Goal: Check status: Check status

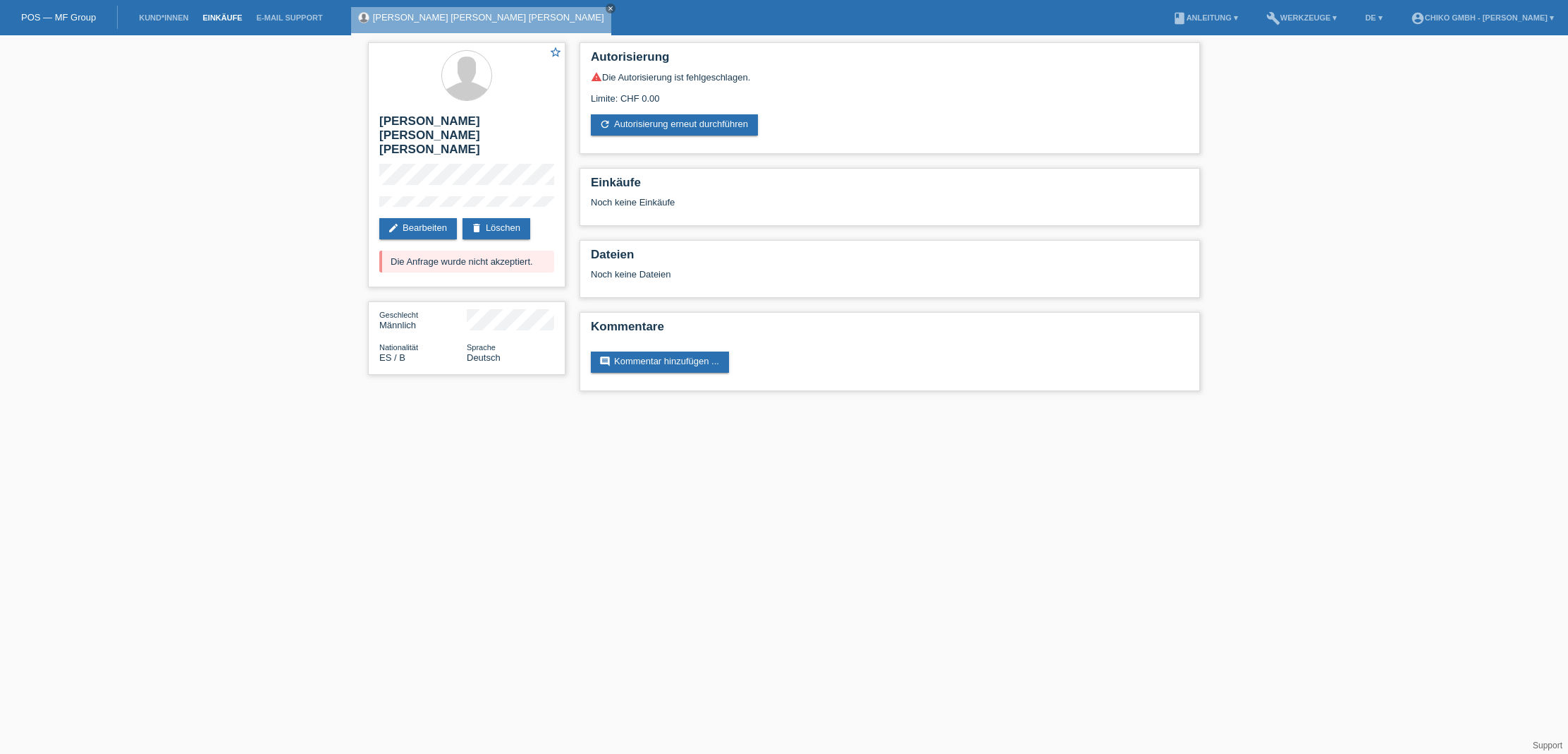
click at [222, 18] on link "Einkäufe" at bounding box center [222, 17] width 54 height 9
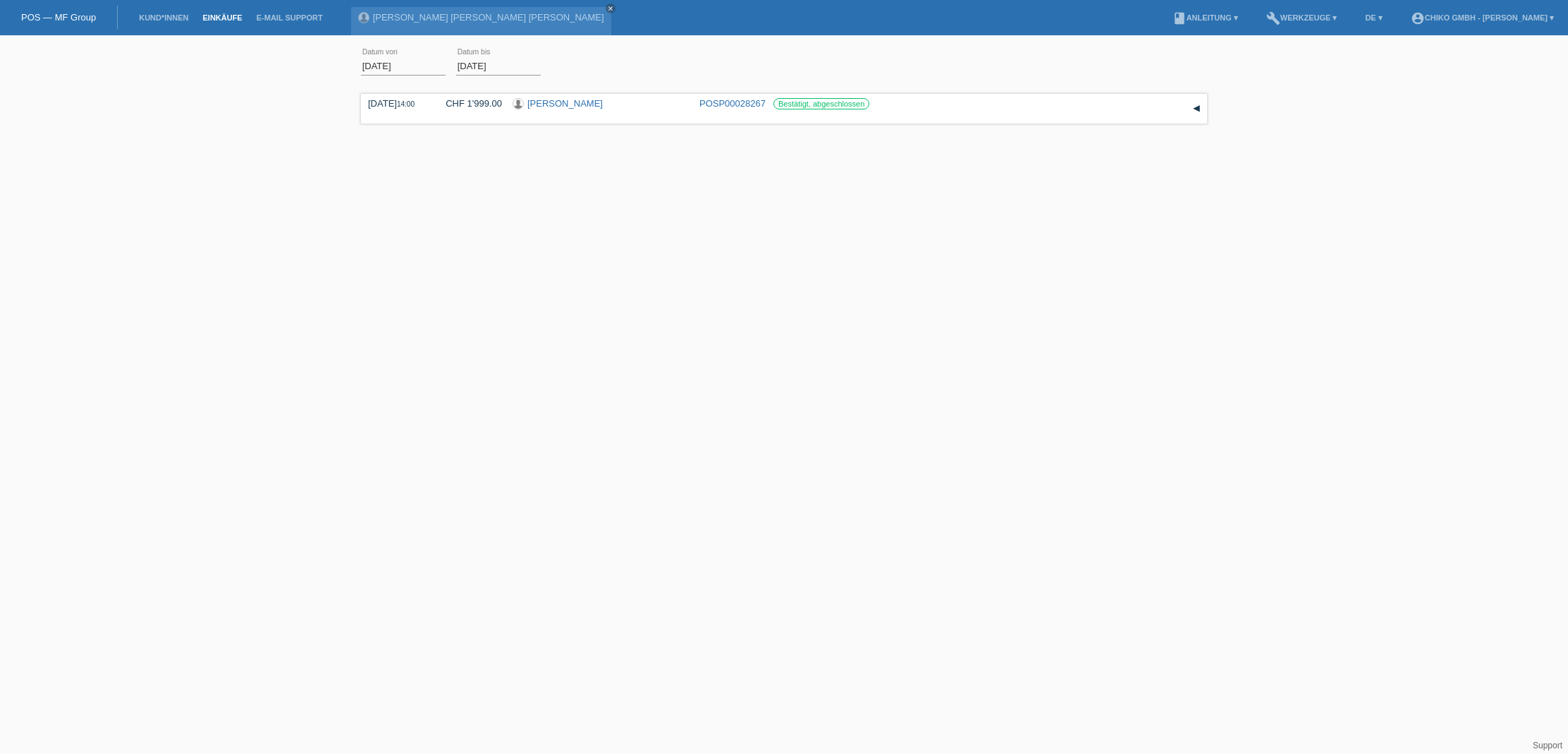
click at [373, 72] on input "01.10.2025" at bounding box center [403, 66] width 85 height 17
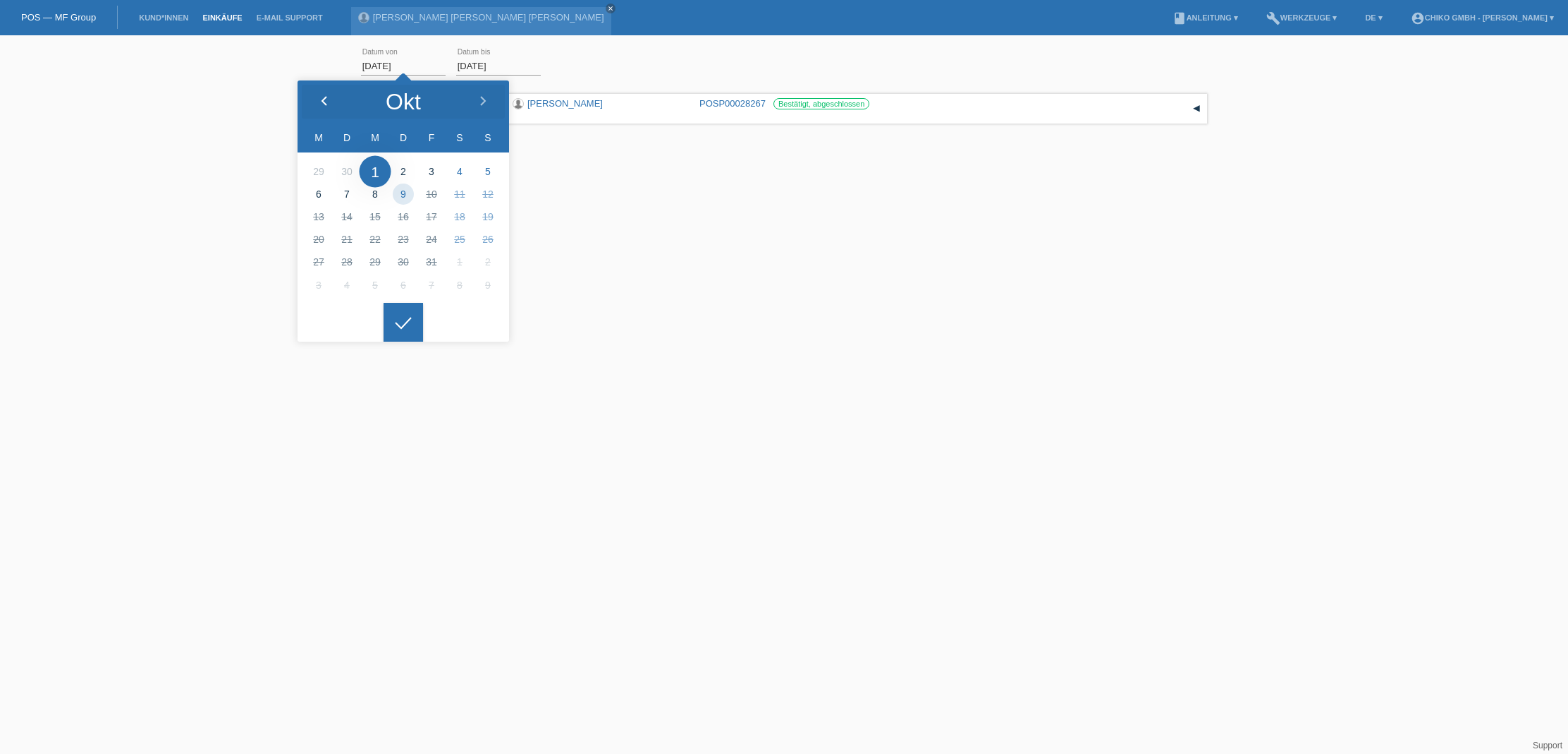
click at [322, 98] on icon at bounding box center [324, 101] width 12 height 12
drag, startPoint x: 316, startPoint y: 192, endPoint x: 324, endPoint y: 198, distance: 10.0
type input "01.09.2025"
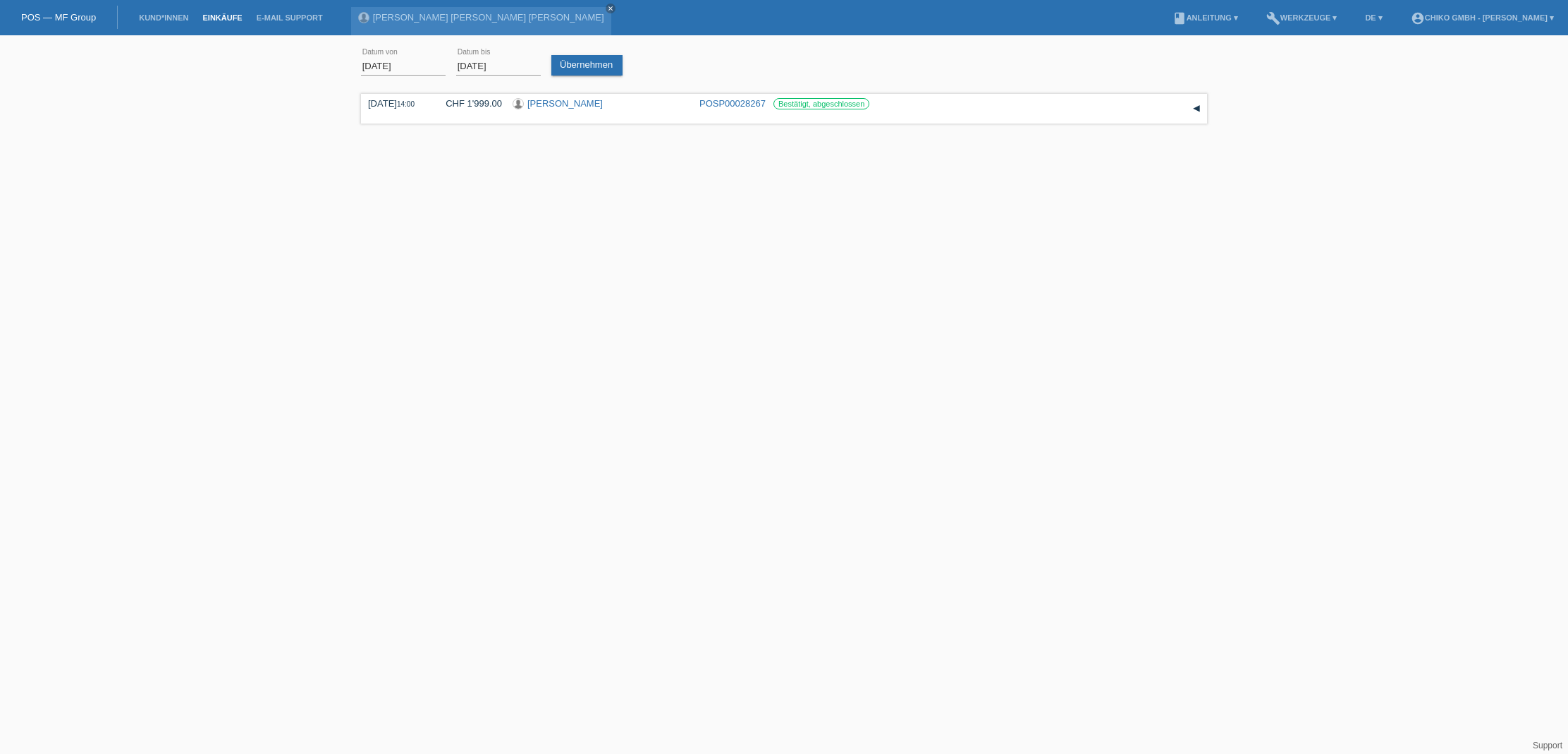
click at [405, 331] on div at bounding box center [403, 311] width 40 height 40
click at [587, 55] on link "Übernehmen" at bounding box center [588, 65] width 71 height 20
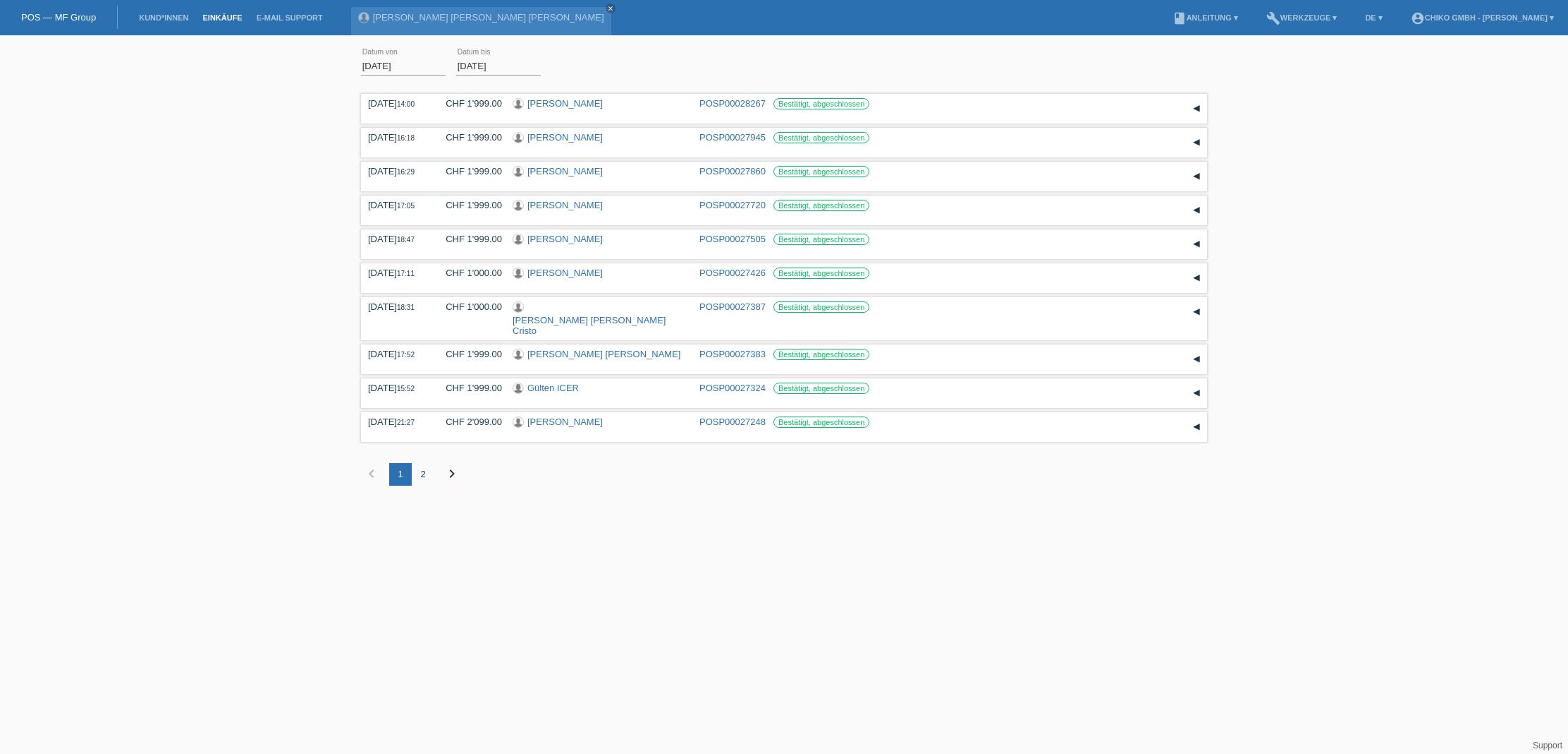
click at [425, 462] on div "2" at bounding box center [423, 473] width 22 height 22
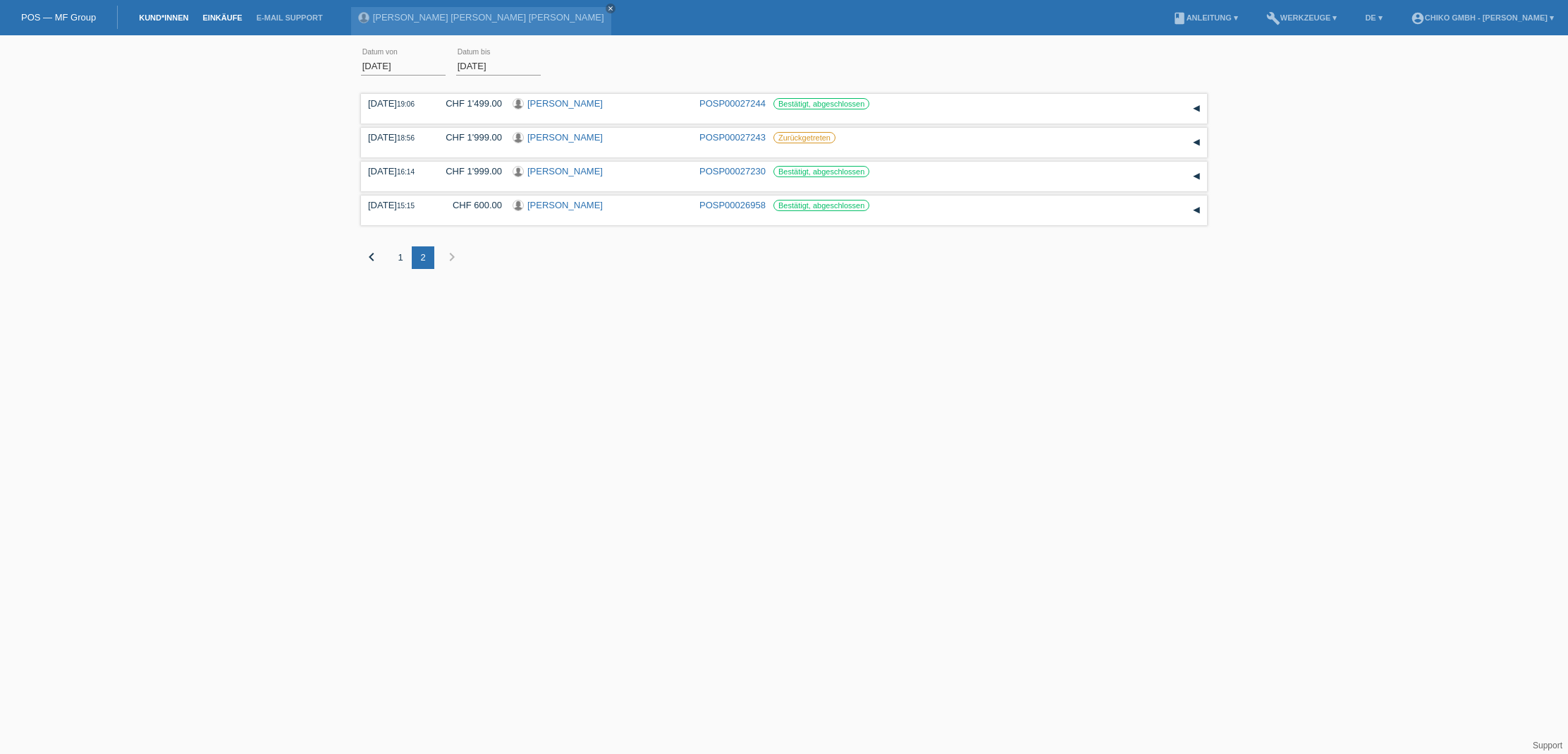
click at [181, 20] on link "Kund*innen" at bounding box center [164, 17] width 64 height 9
